Goal: Find contact information: Find contact information

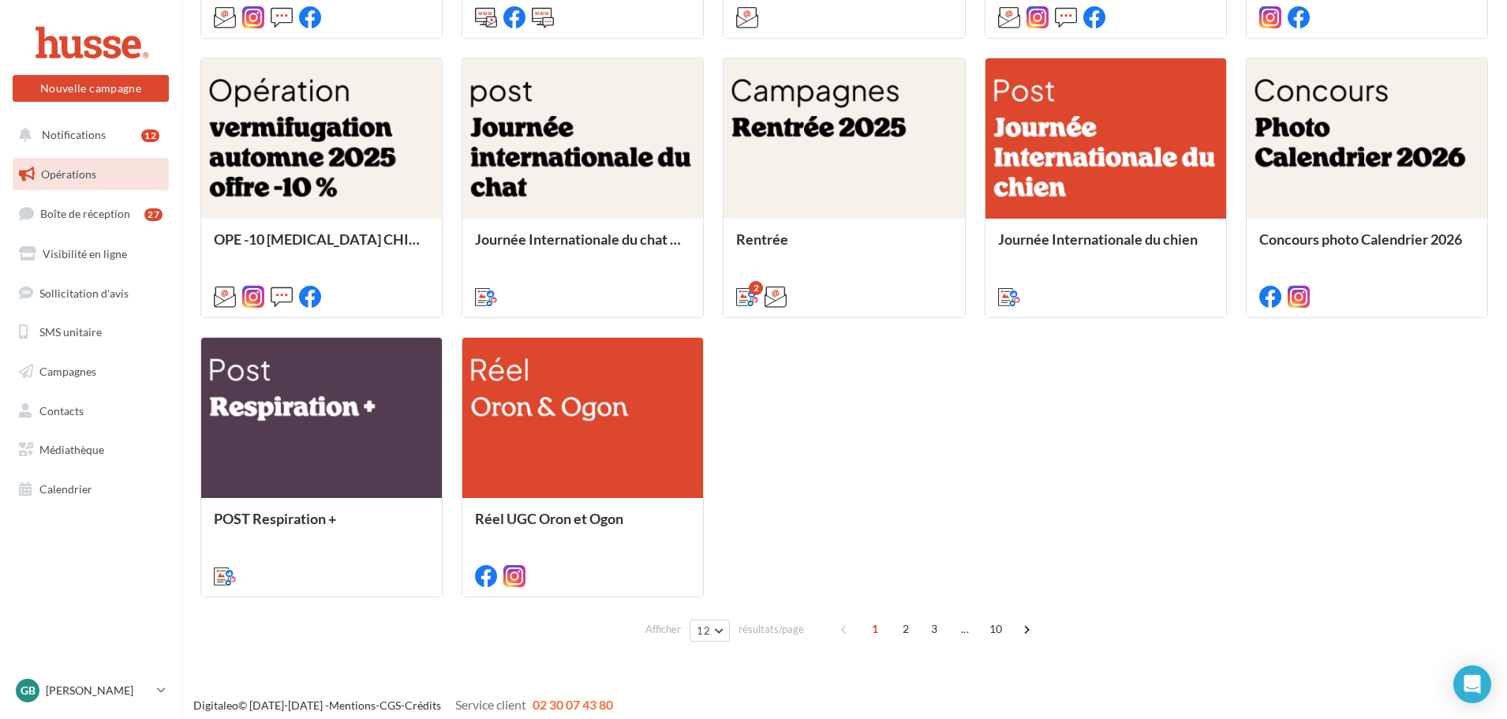
scroll to position [740, 0]
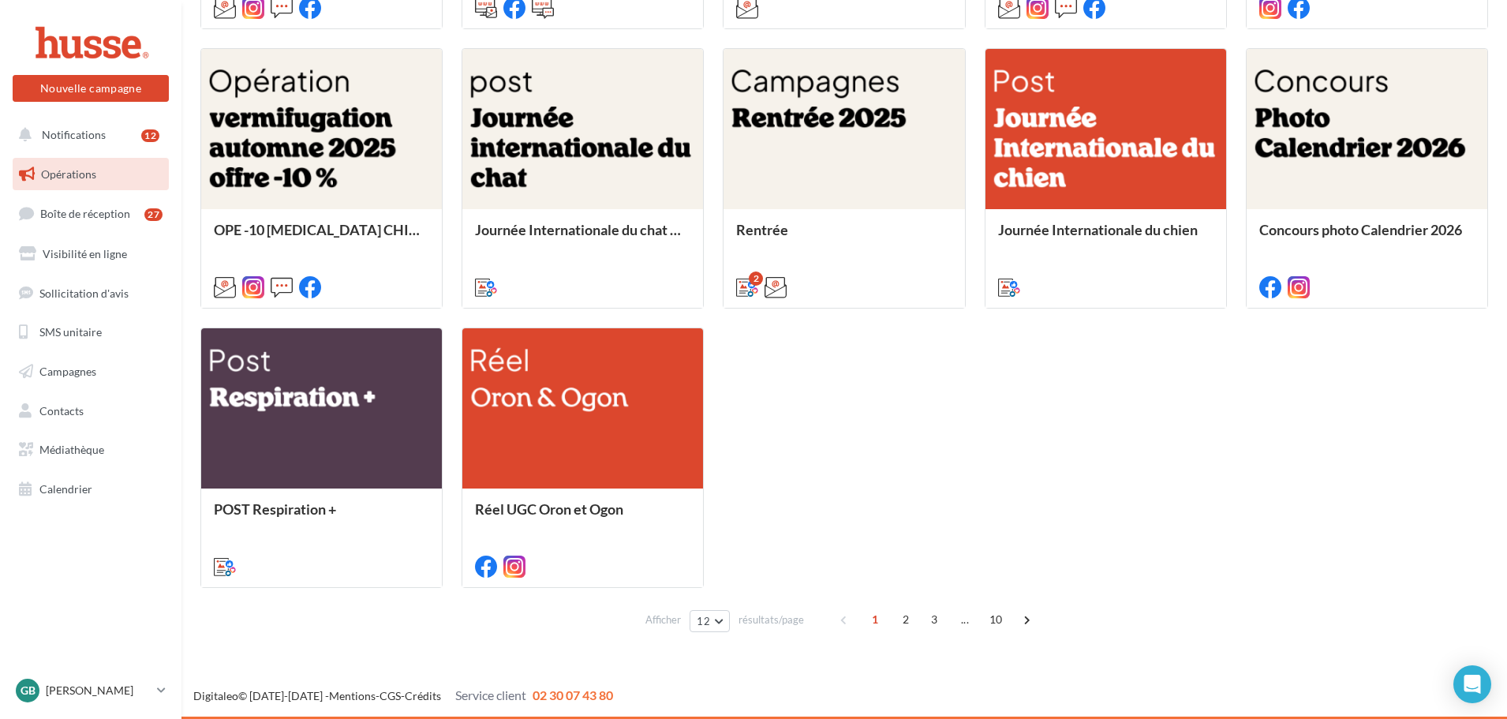
drag, startPoint x: 633, startPoint y: 699, endPoint x: 443, endPoint y: 696, distance: 190.9
click at [443, 696] on div "Digitaleo © [DATE]-[DATE] - Mentions - CGS - Crédits Service client 02 30 07 43…" at bounding box center [843, 695] width 1325 height 18
copy span "Service client 02 30 07 43 80"
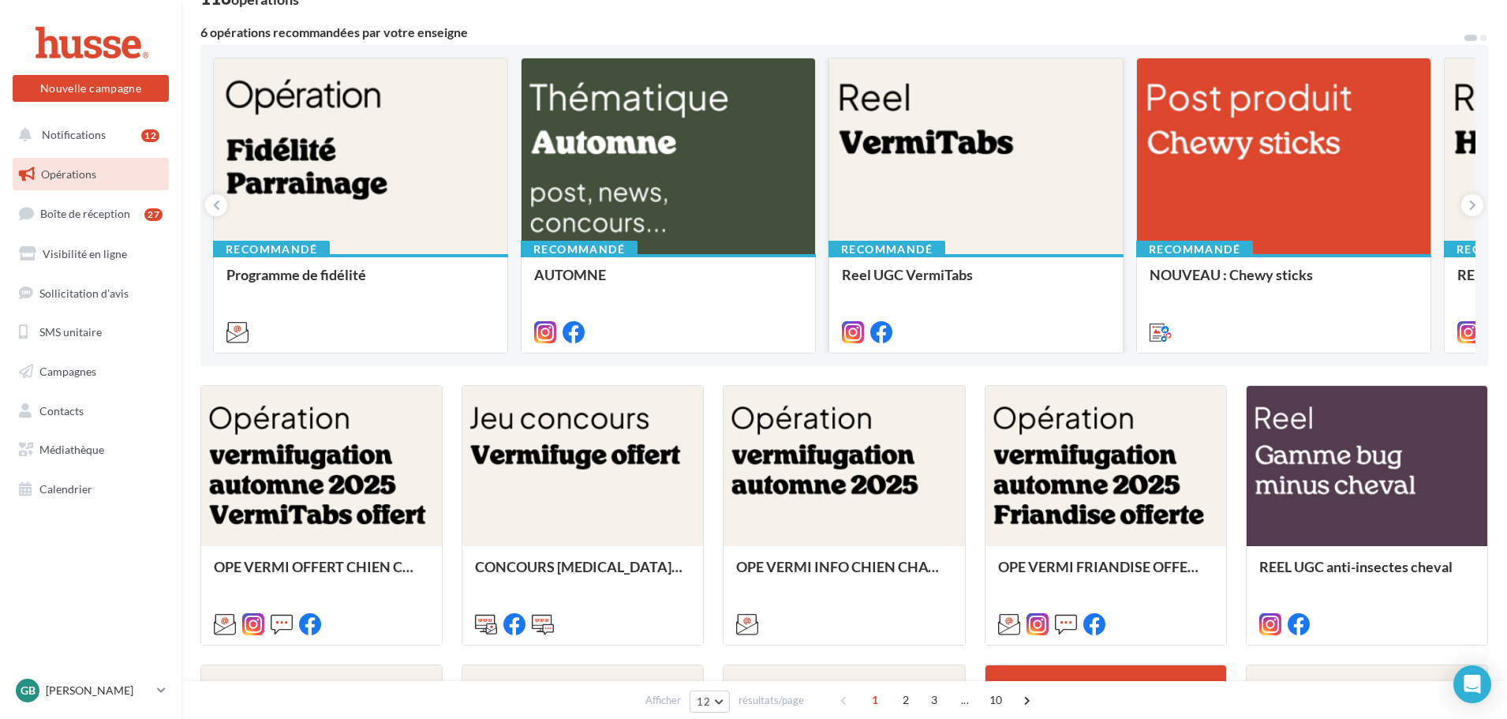
scroll to position [0, 0]
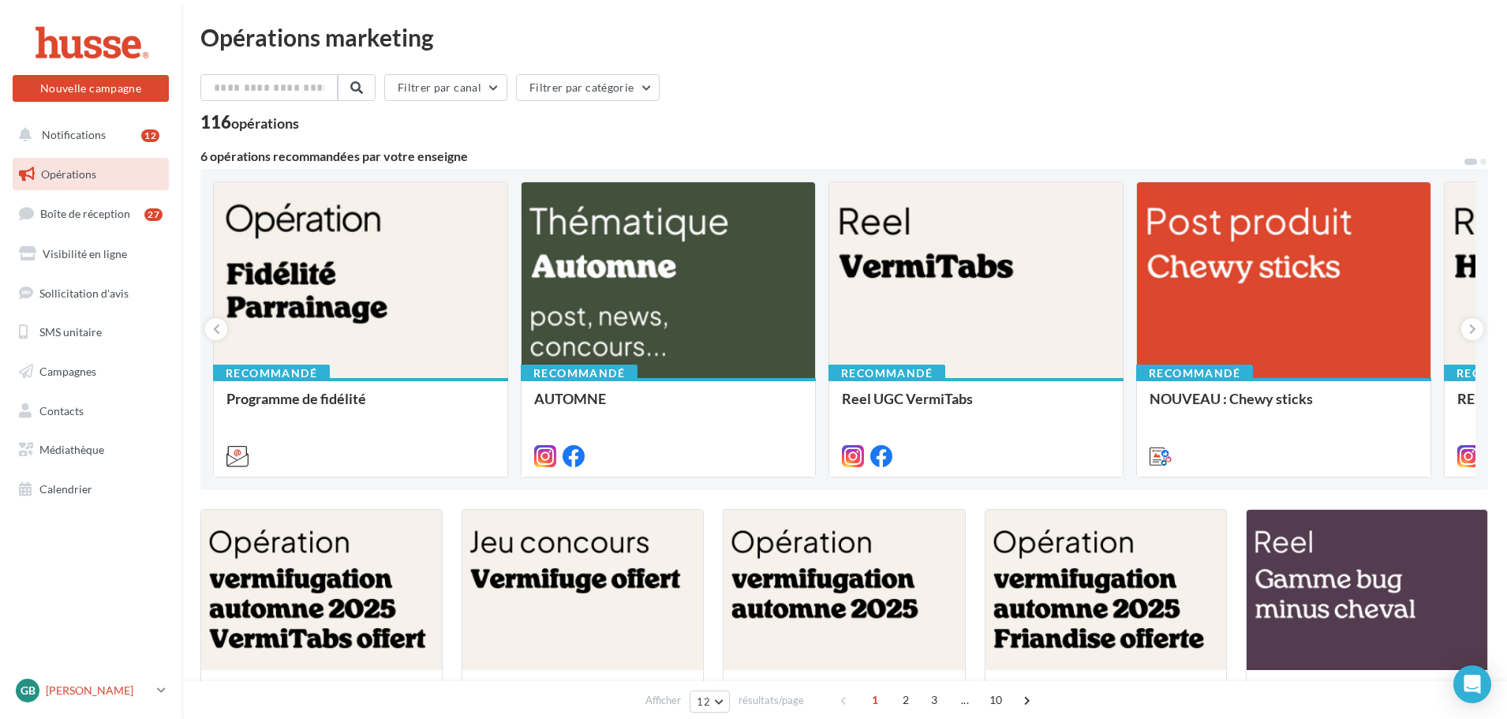
click at [135, 685] on p "[PERSON_NAME]" at bounding box center [98, 690] width 105 height 16
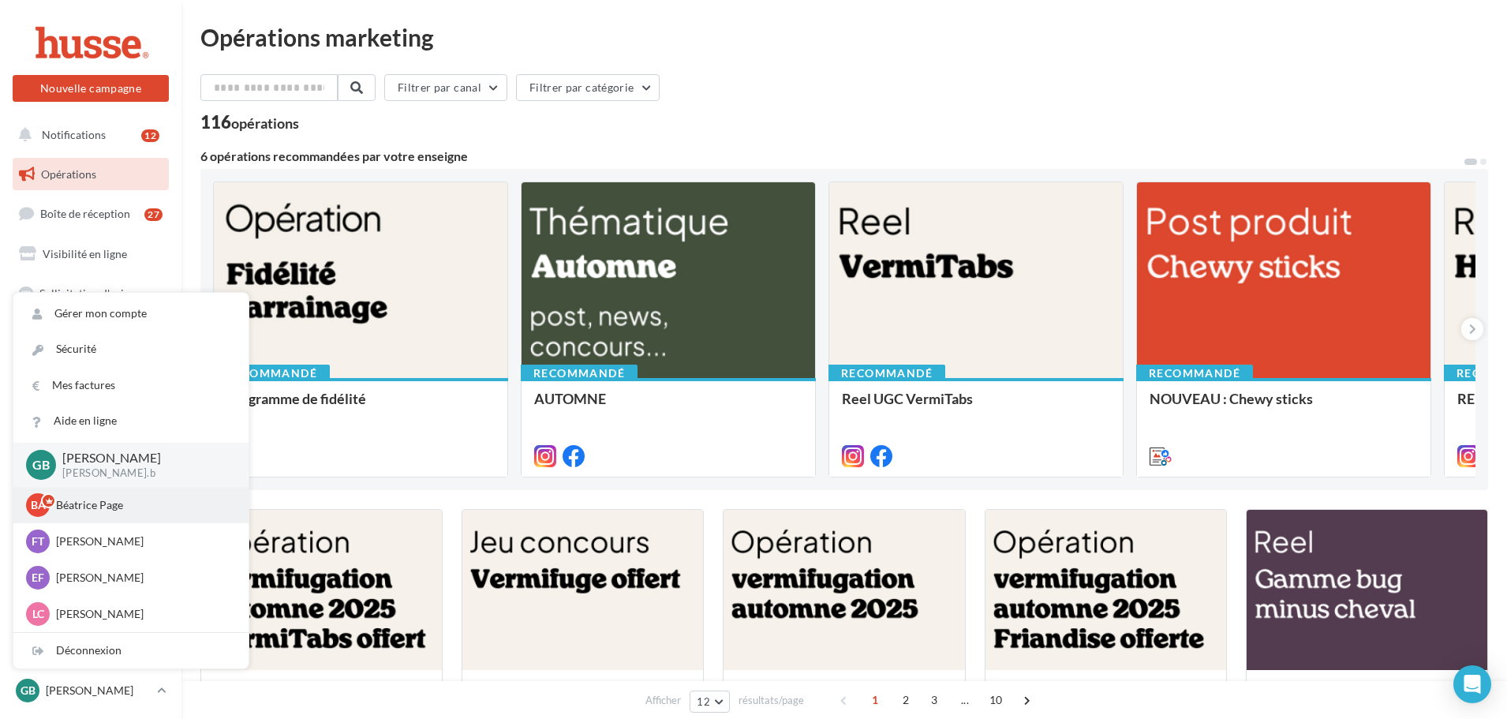
click at [129, 511] on p "Béatrice Page" at bounding box center [143, 505] width 174 height 16
